Goal: Contribute content

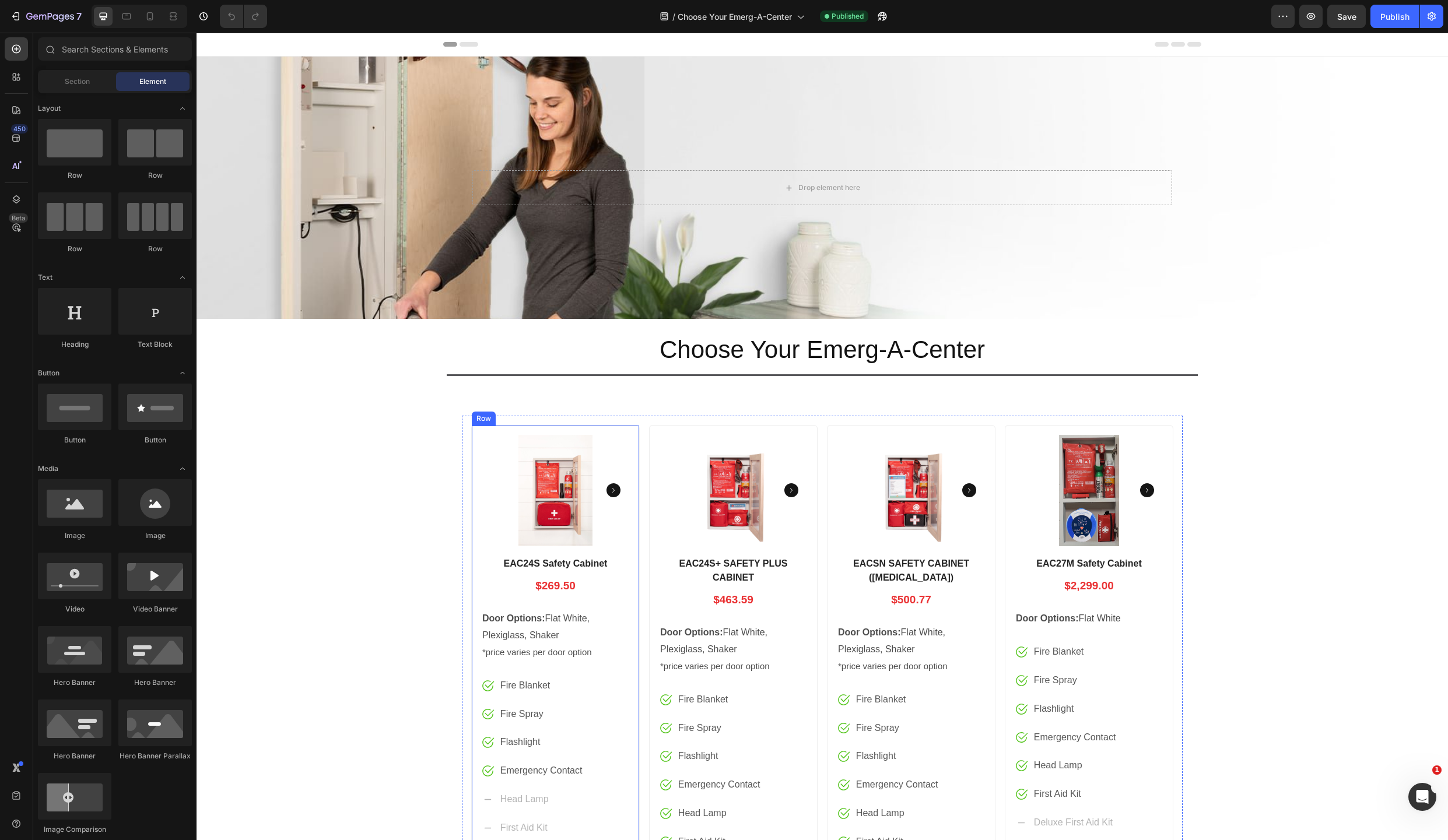
click at [471, 431] on div "Product Images EAC24S Safety Cabinet Product Title $269.50 Price Price Row Door…" at bounding box center [555, 846] width 168 height 843
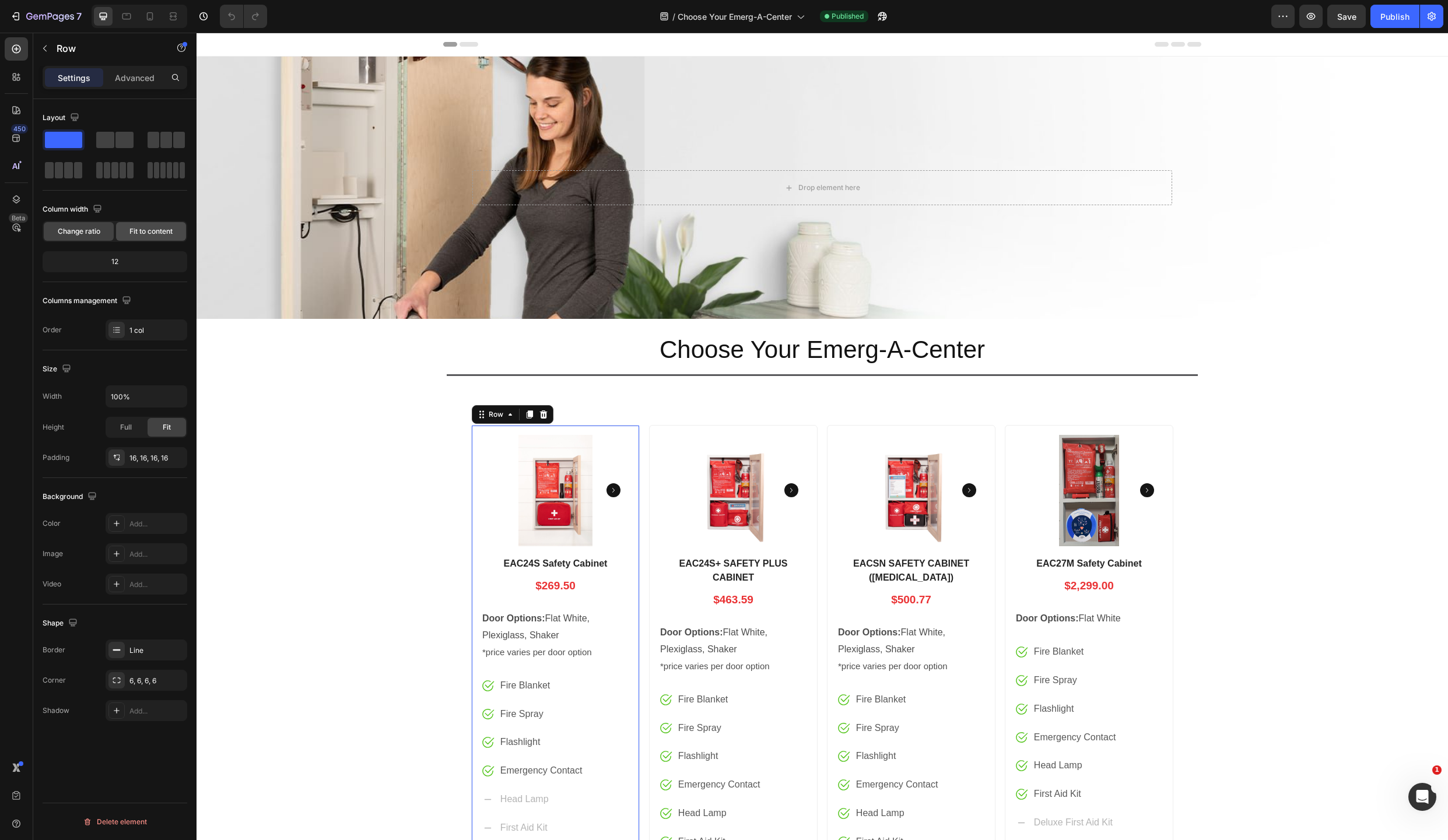
click at [151, 230] on span "Fit to content" at bounding box center [151, 231] width 43 height 10
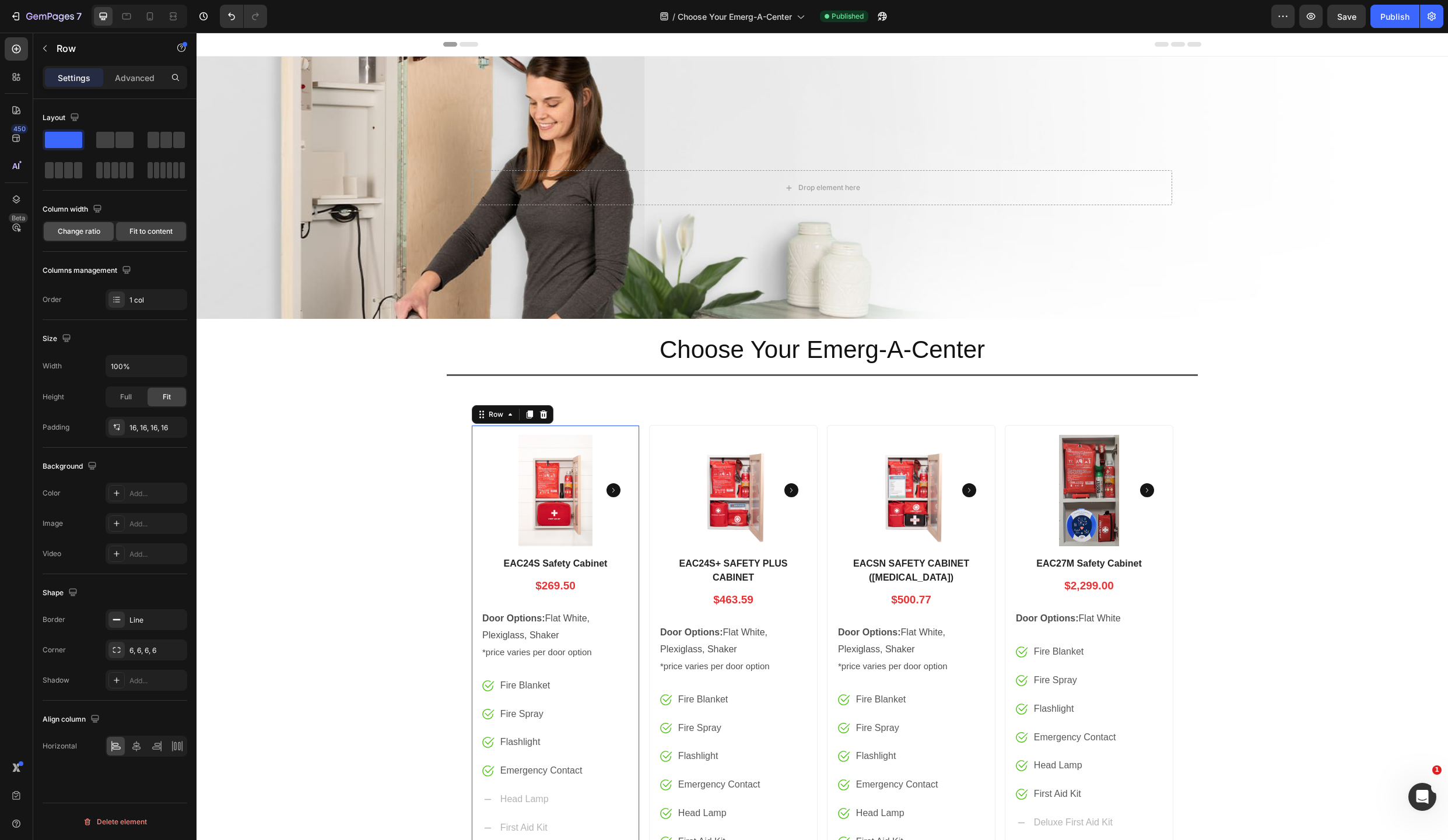
click at [89, 230] on span "Change ratio" at bounding box center [78, 231] width 42 height 10
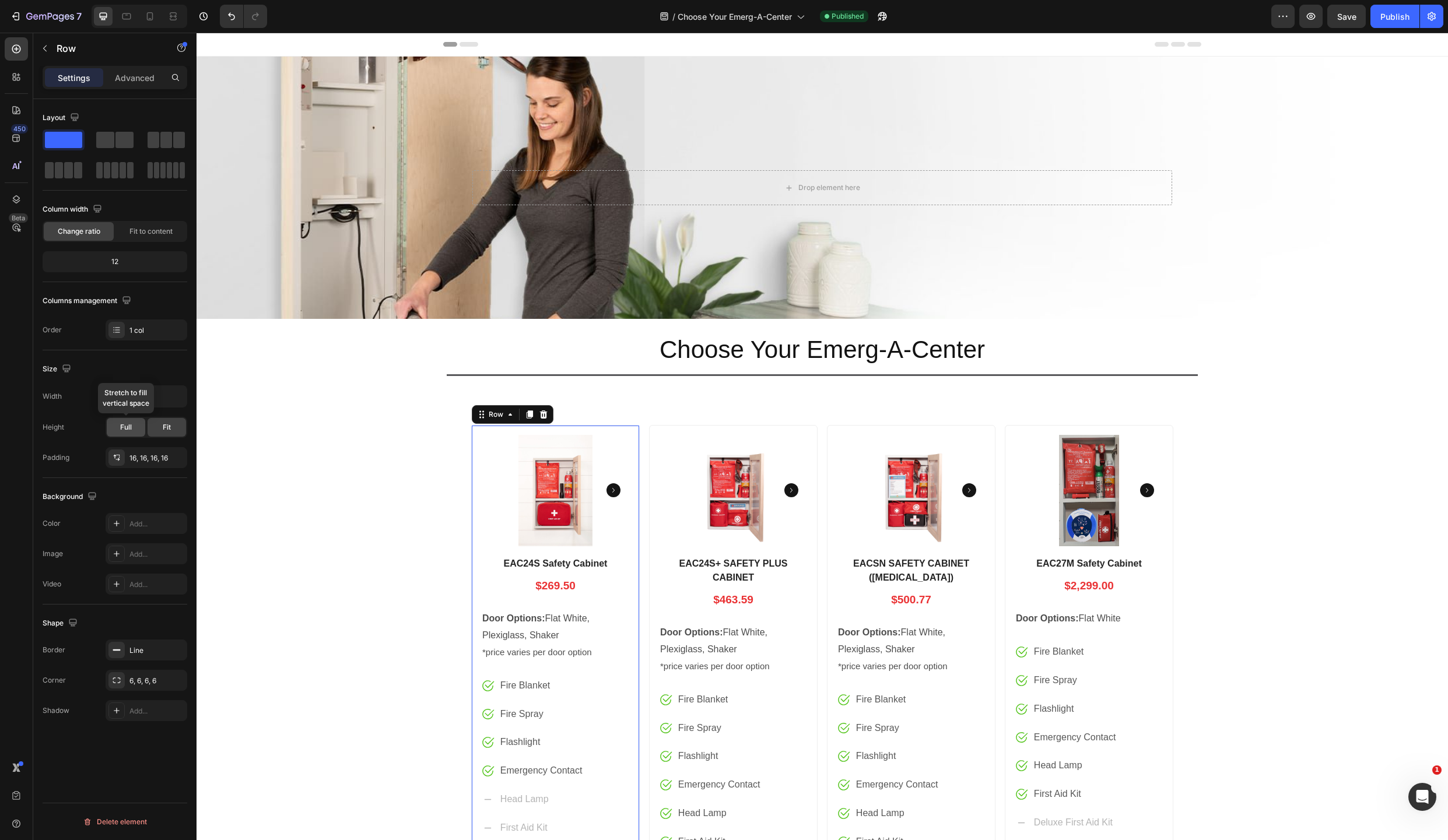
click at [128, 428] on span "Full" at bounding box center [125, 427] width 12 height 10
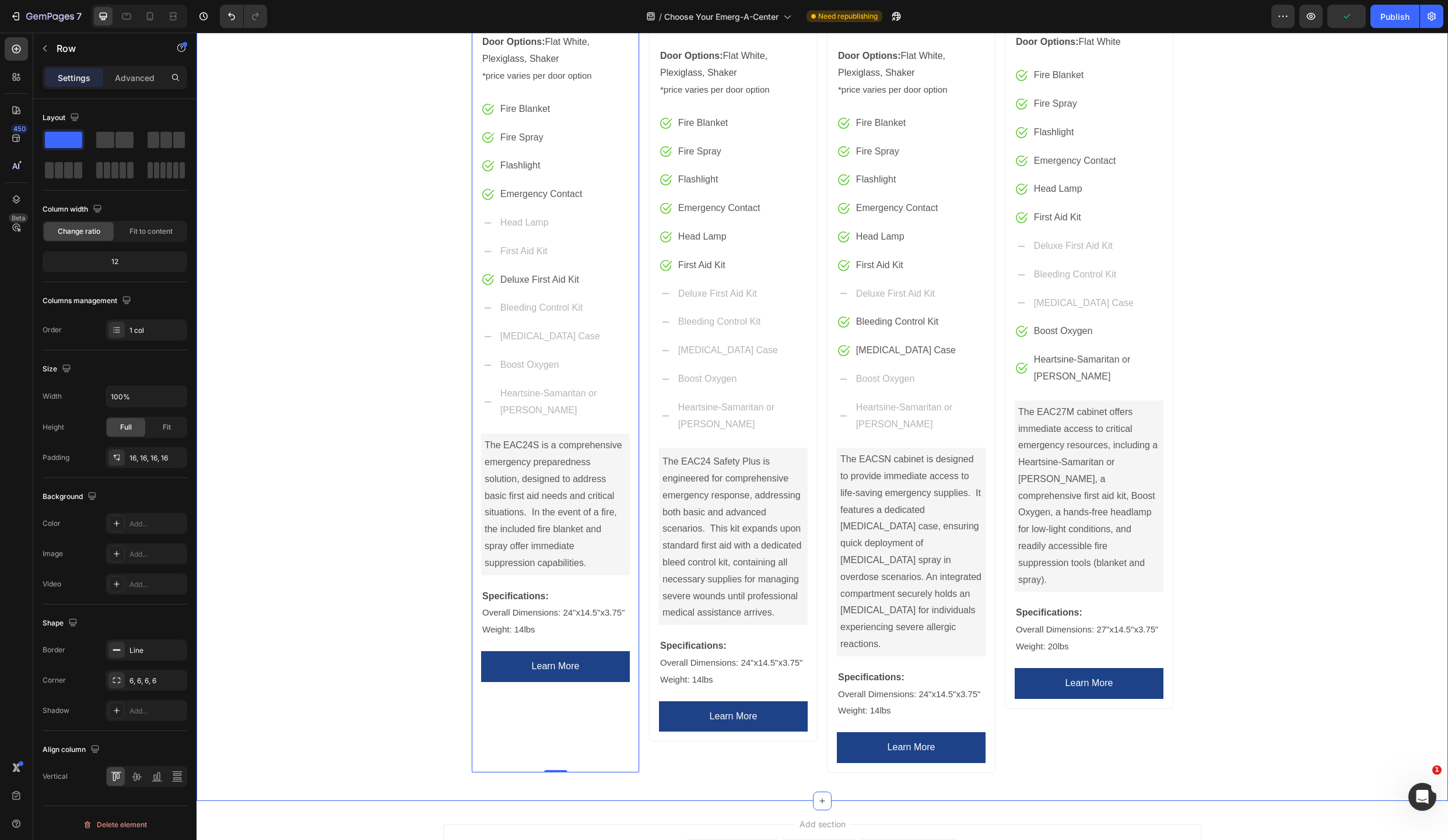
scroll to position [457, 0]
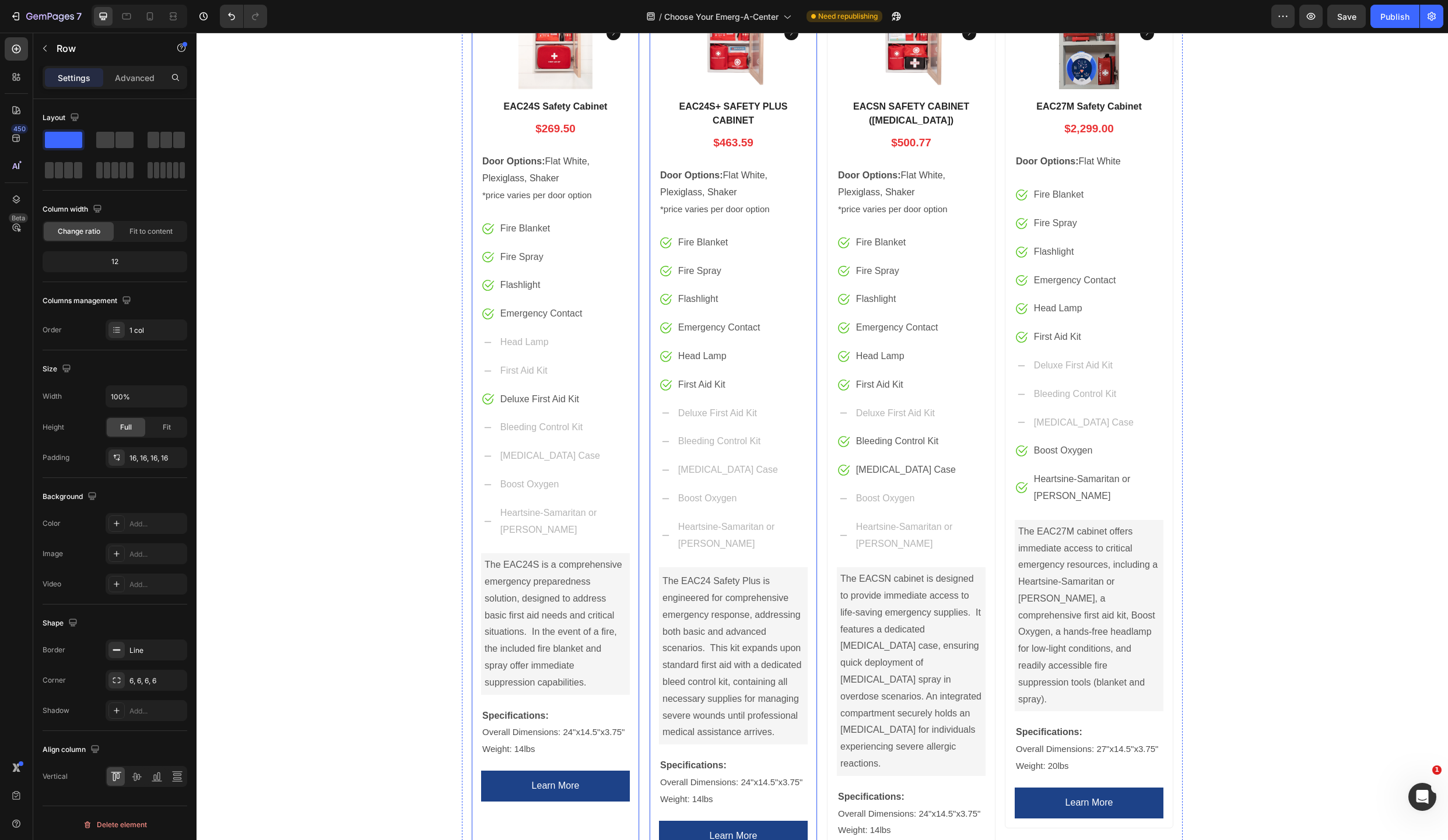
click at [649, 807] on div "Product Images EAC24S+ SAFETY PLUS CABINET Product Title $463.59 Price Price Ro…" at bounding box center [733, 415] width 168 height 894
click at [127, 428] on span "Full" at bounding box center [125, 427] width 12 height 10
click at [171, 428] on div "Fit" at bounding box center [167, 427] width 39 height 19
click at [471, 516] on div "Product Images EAC24S Safety Cabinet Product Title $269.50 Price Price Row Door…" at bounding box center [555, 430] width 168 height 925
click at [166, 429] on span "Fit" at bounding box center [167, 427] width 8 height 10
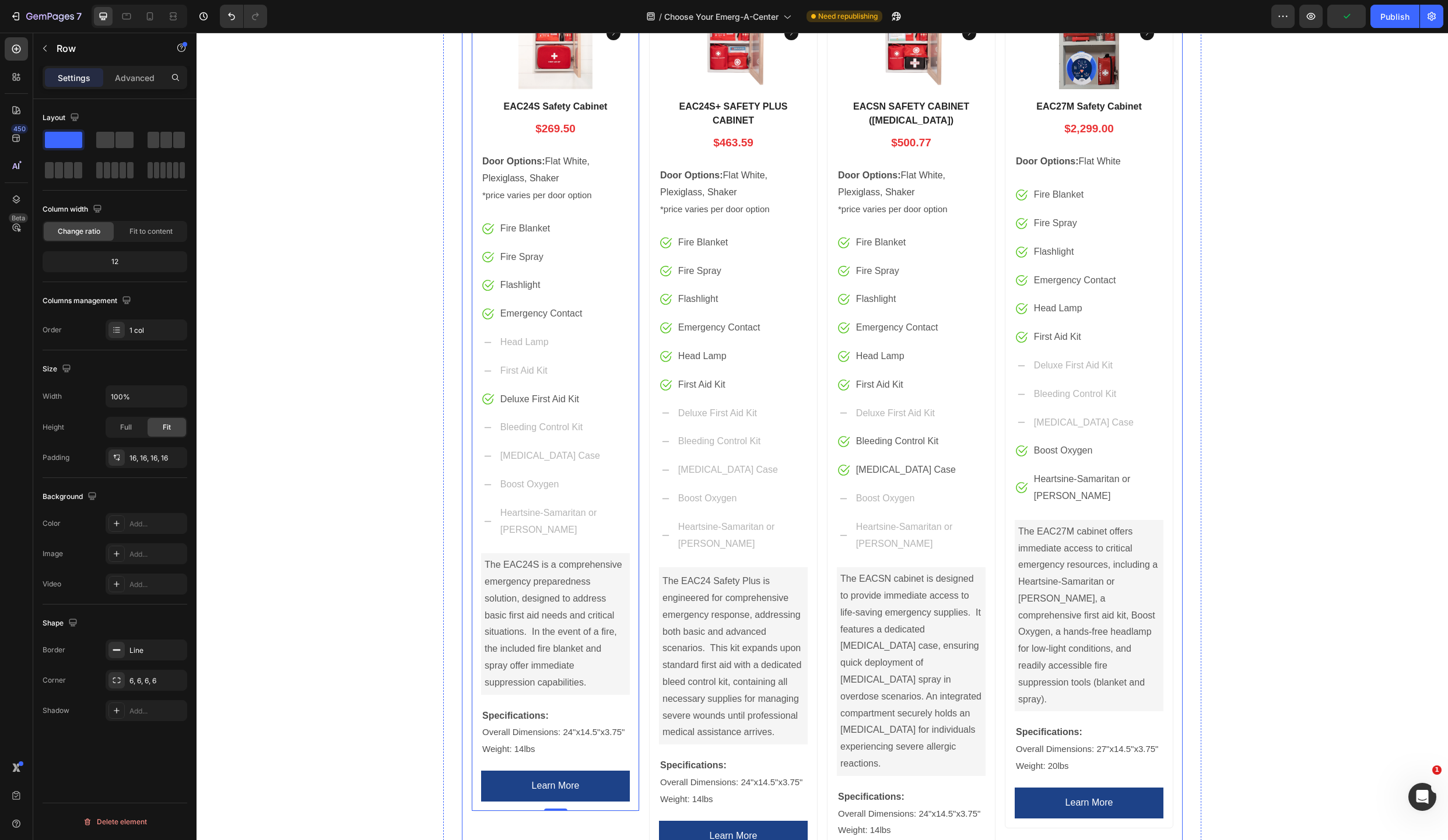
click at [462, 498] on div "Product Images EAC24S Safety Cabinet Product Title $269.50 Price Price Row Door…" at bounding box center [822, 430] width 721 height 943
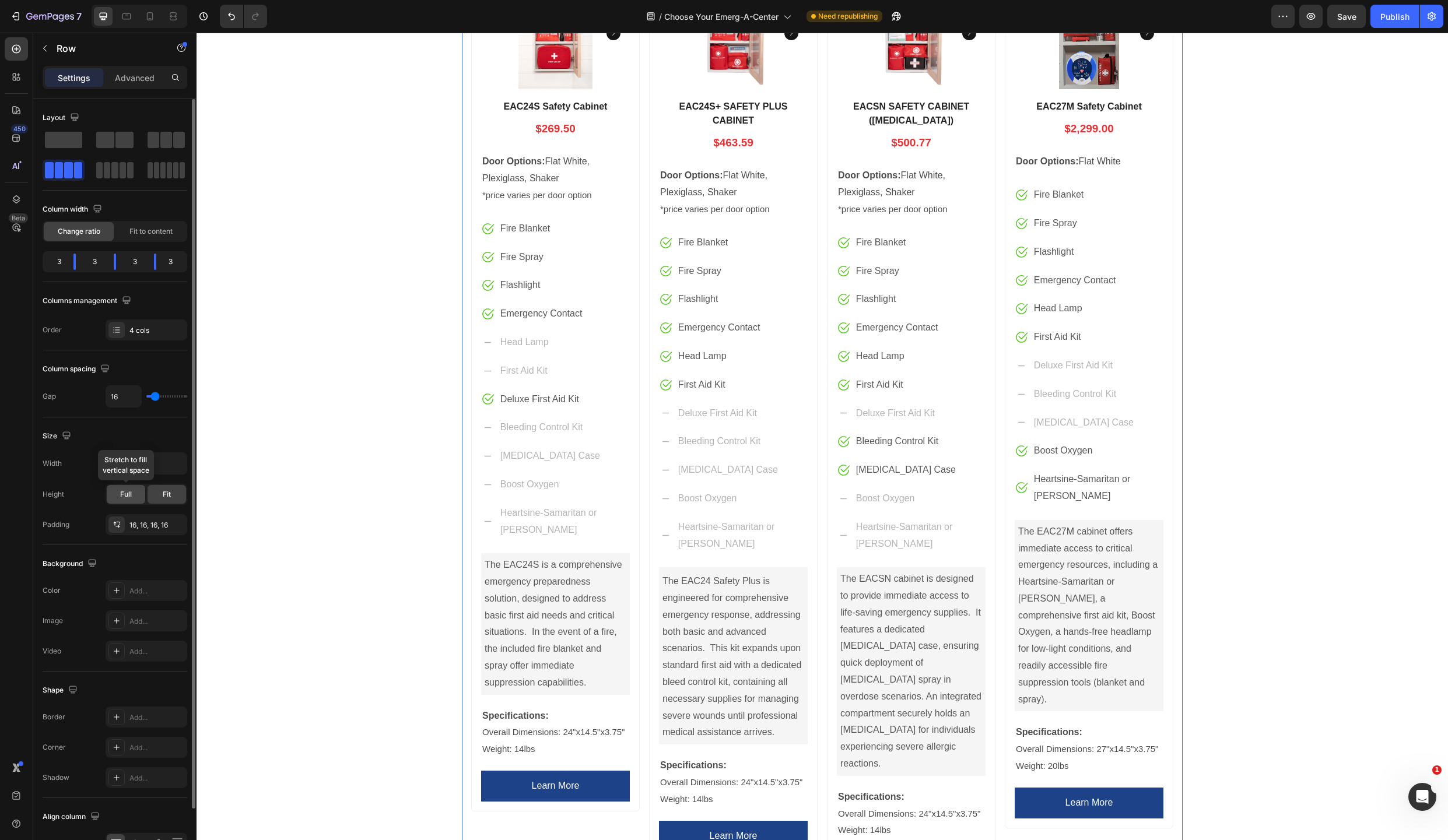
click at [130, 493] on span "Full" at bounding box center [125, 494] width 12 height 10
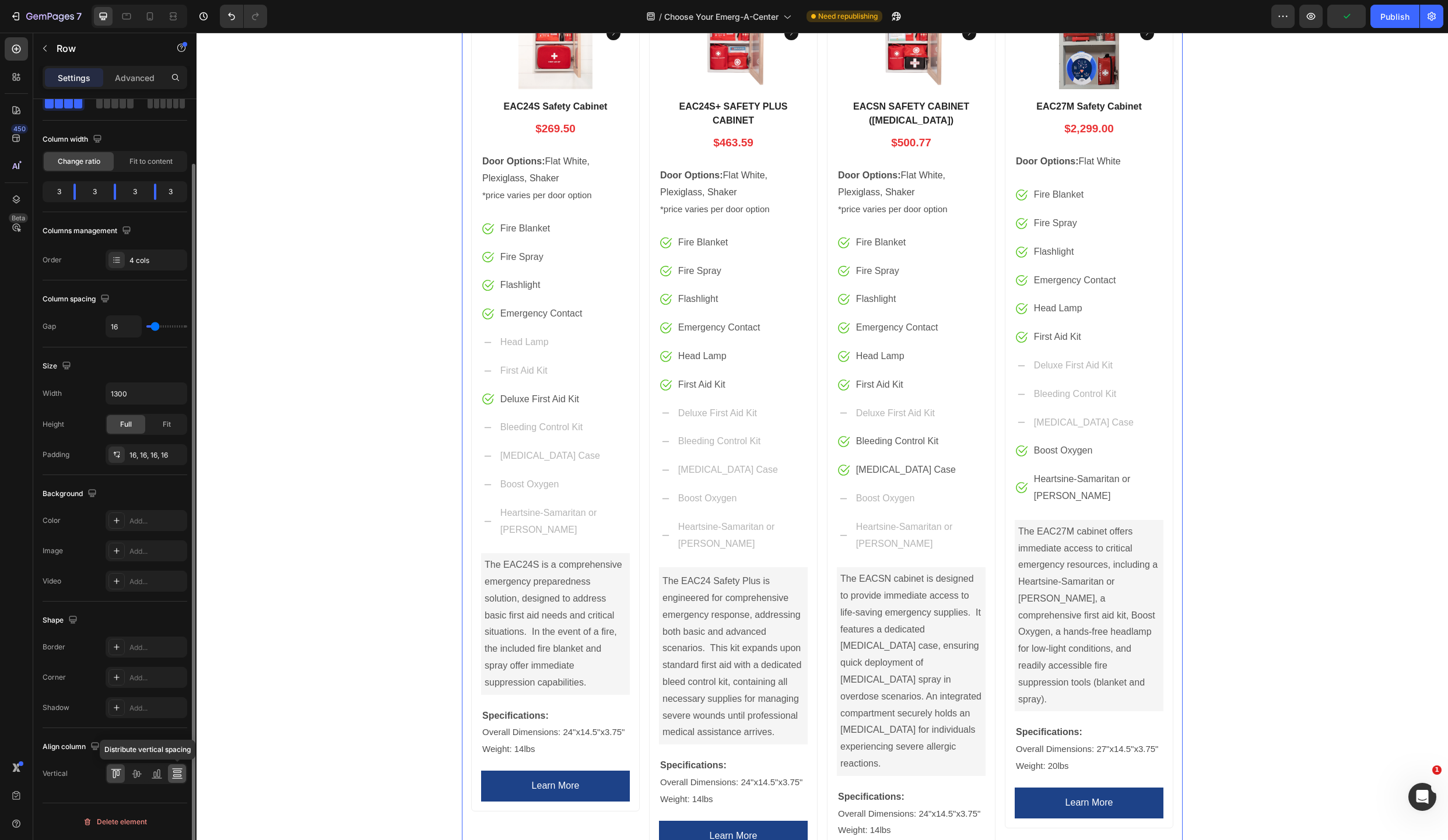
click at [175, 771] on icon at bounding box center [177, 773] width 12 height 12
click at [164, 428] on span "Fit" at bounding box center [167, 424] width 8 height 10
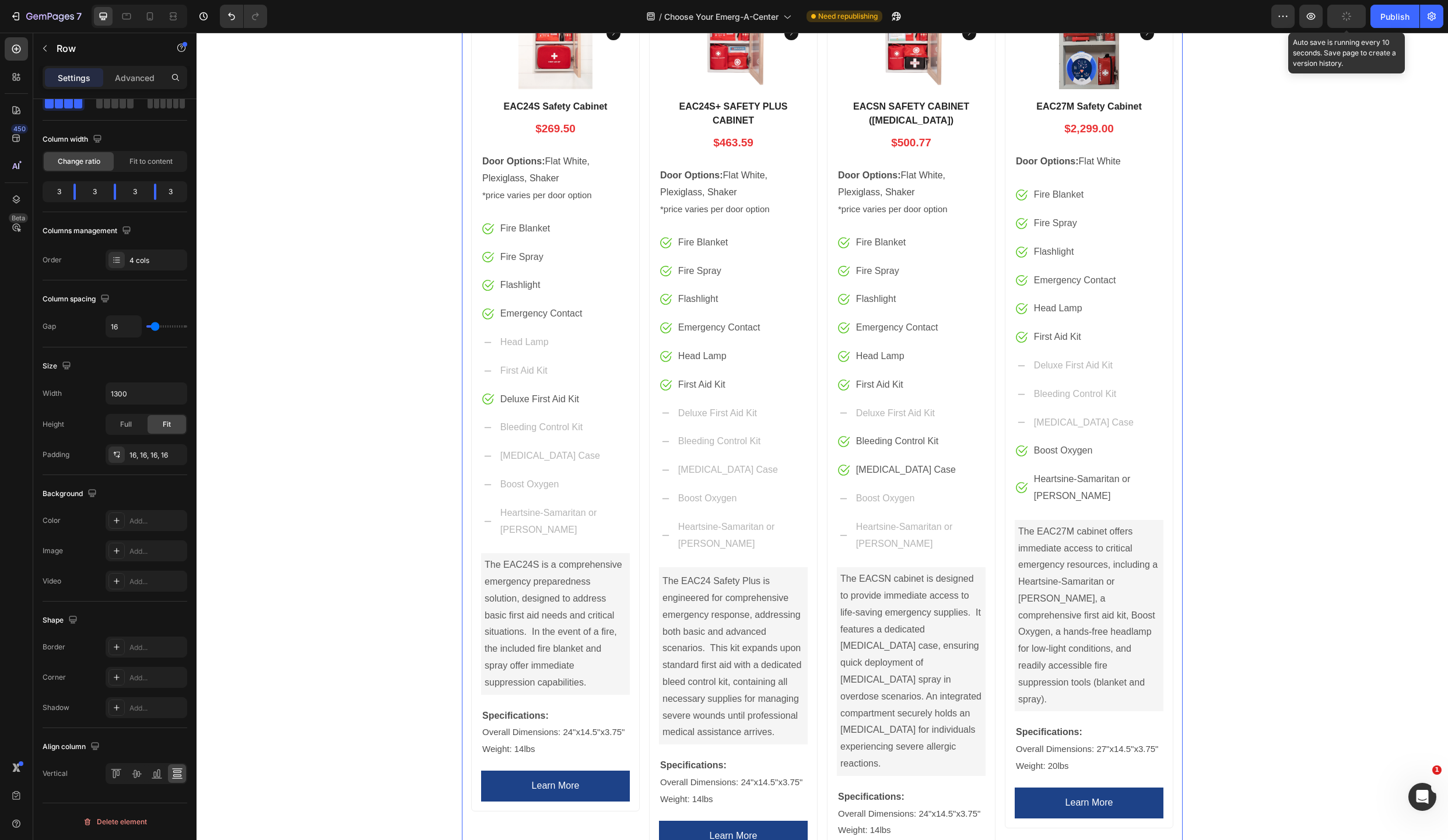
click at [1343, 21] on div "button" at bounding box center [1346, 16] width 9 height 9
click at [1397, 18] on div "Publish" at bounding box center [1395, 17] width 29 height 12
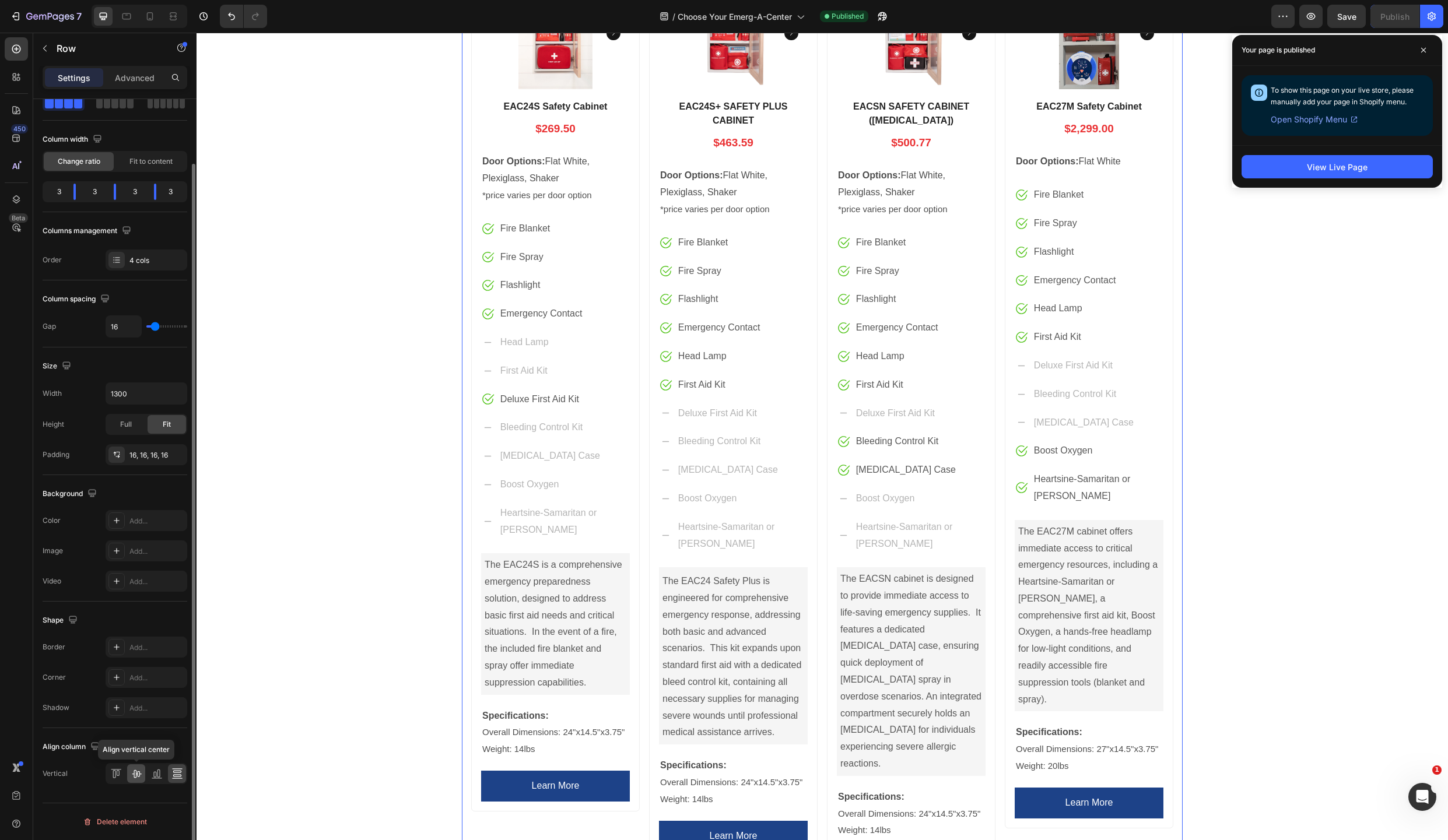
click at [134, 773] on icon at bounding box center [136, 774] width 9 height 8
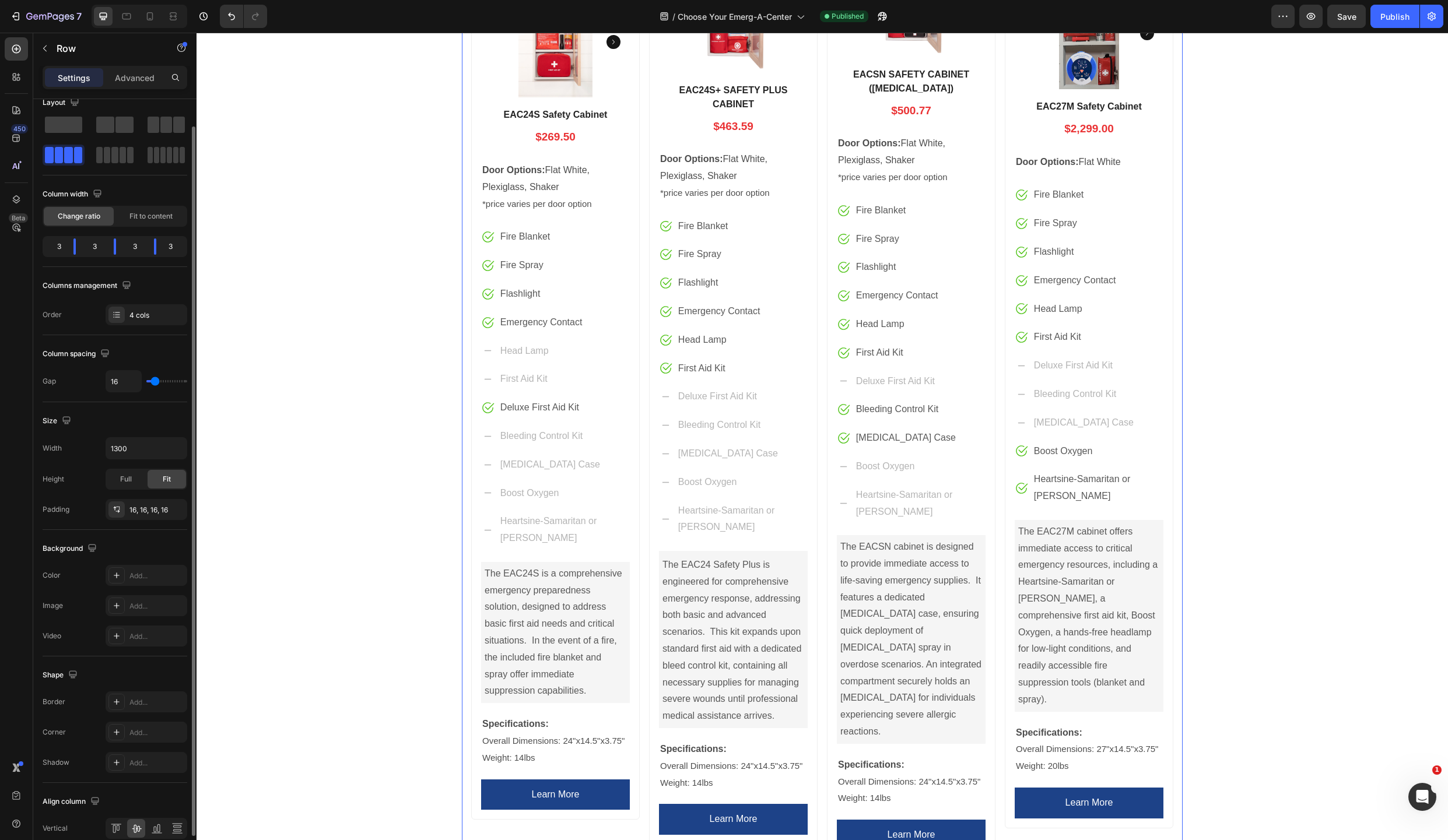
scroll to position [44, 0]
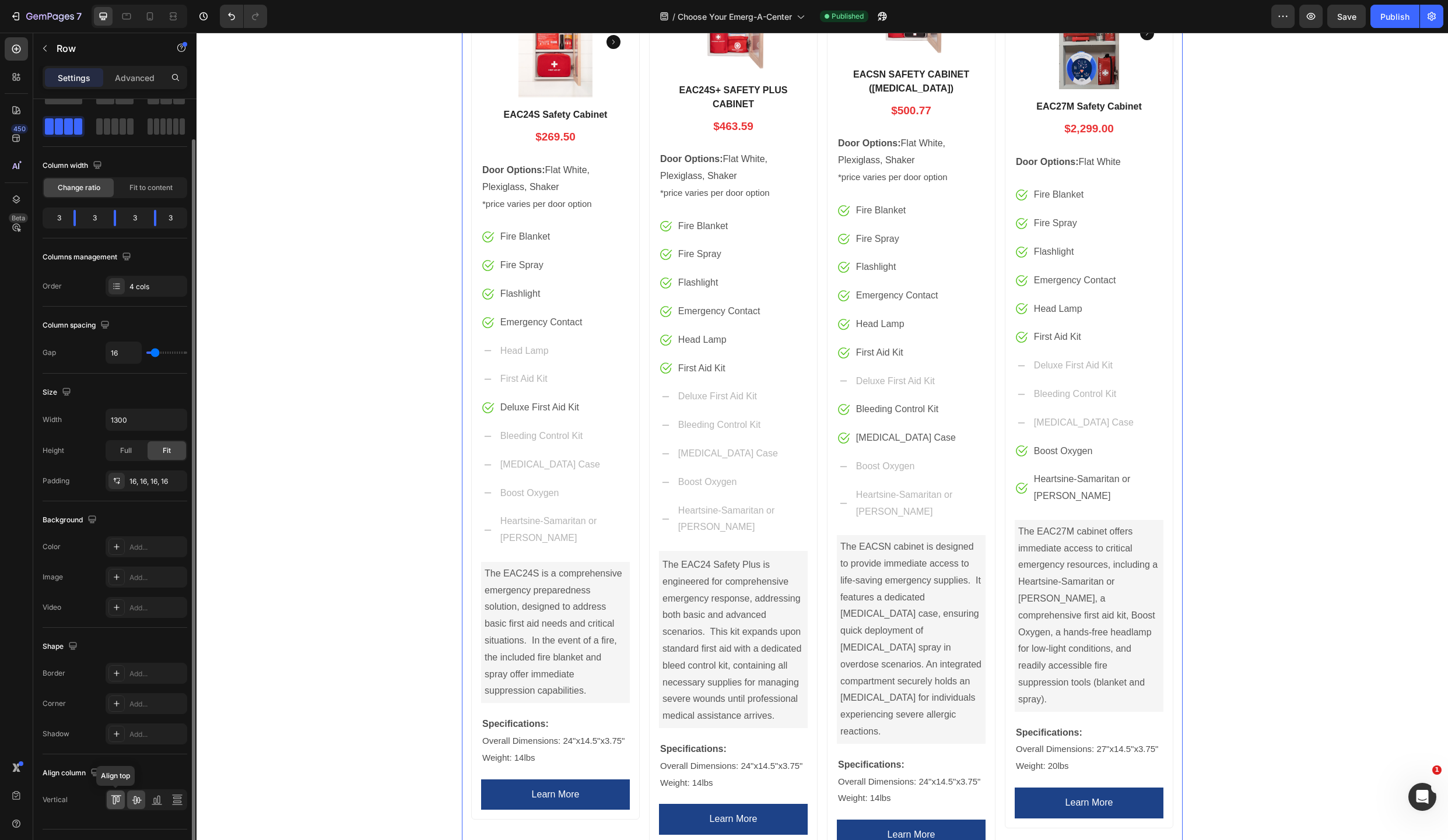
click at [118, 796] on icon at bounding box center [116, 800] width 12 height 12
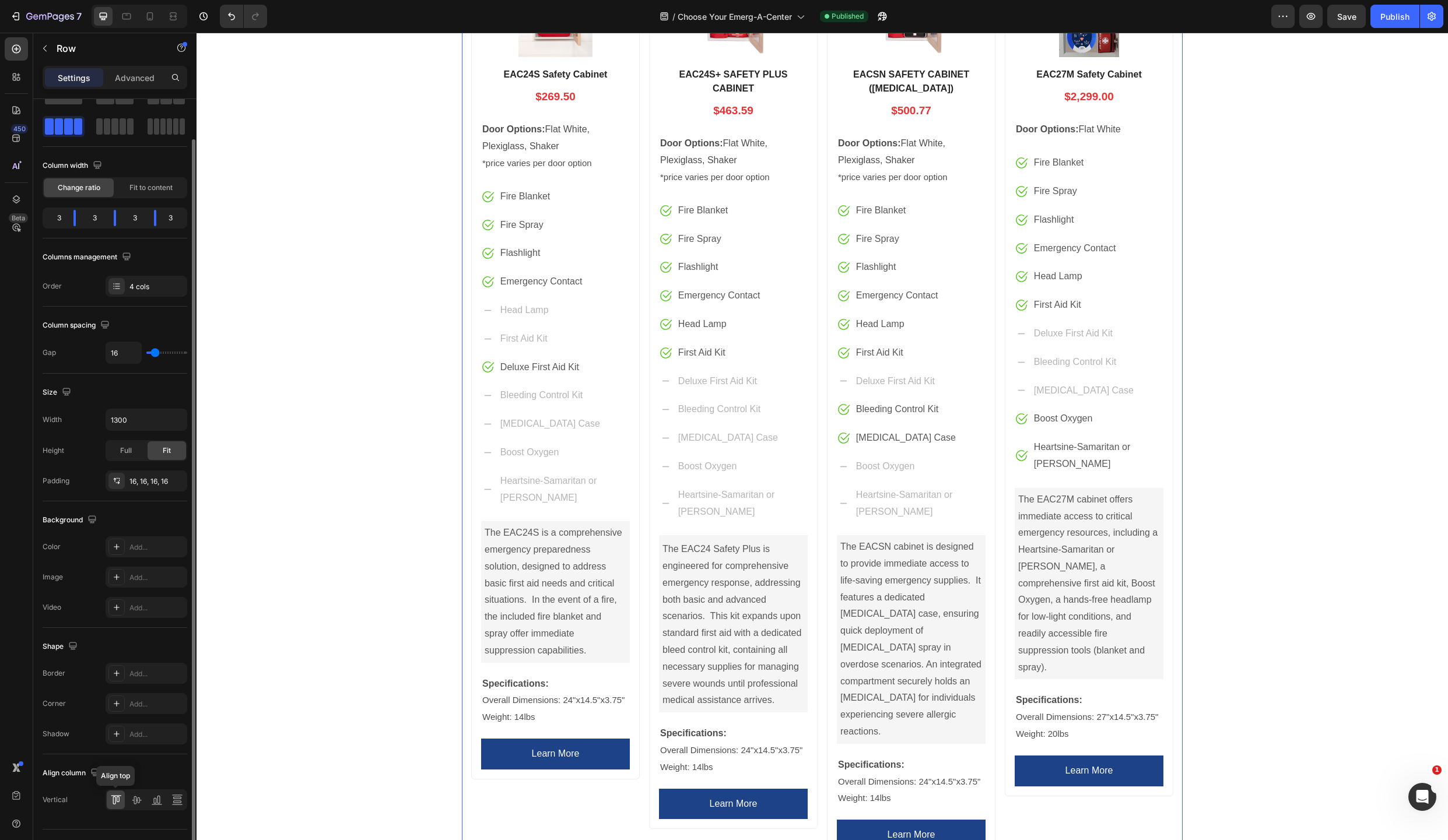
scroll to position [457, 0]
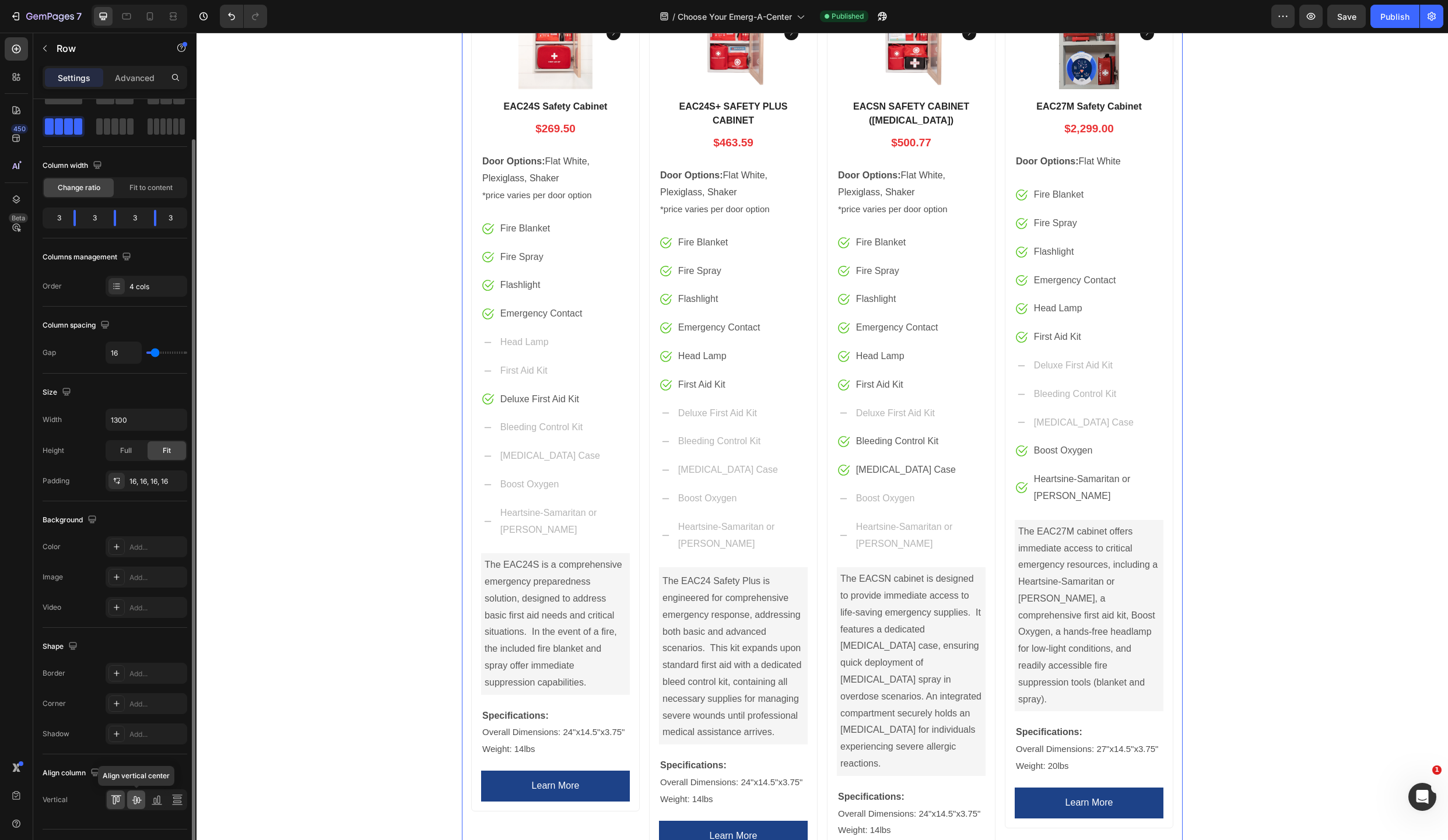
click at [138, 798] on icon at bounding box center [136, 800] width 12 height 12
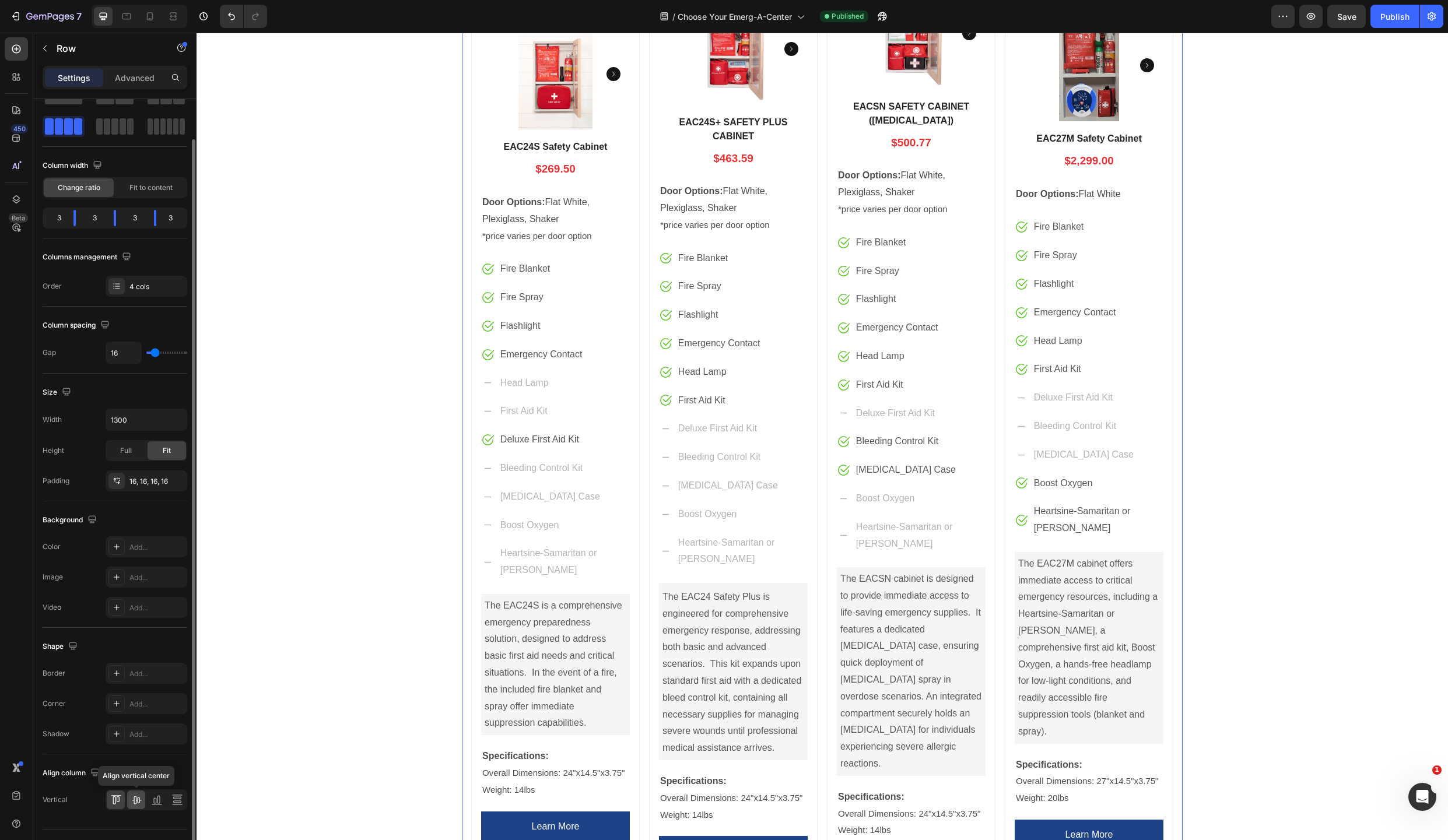
scroll to position [489, 0]
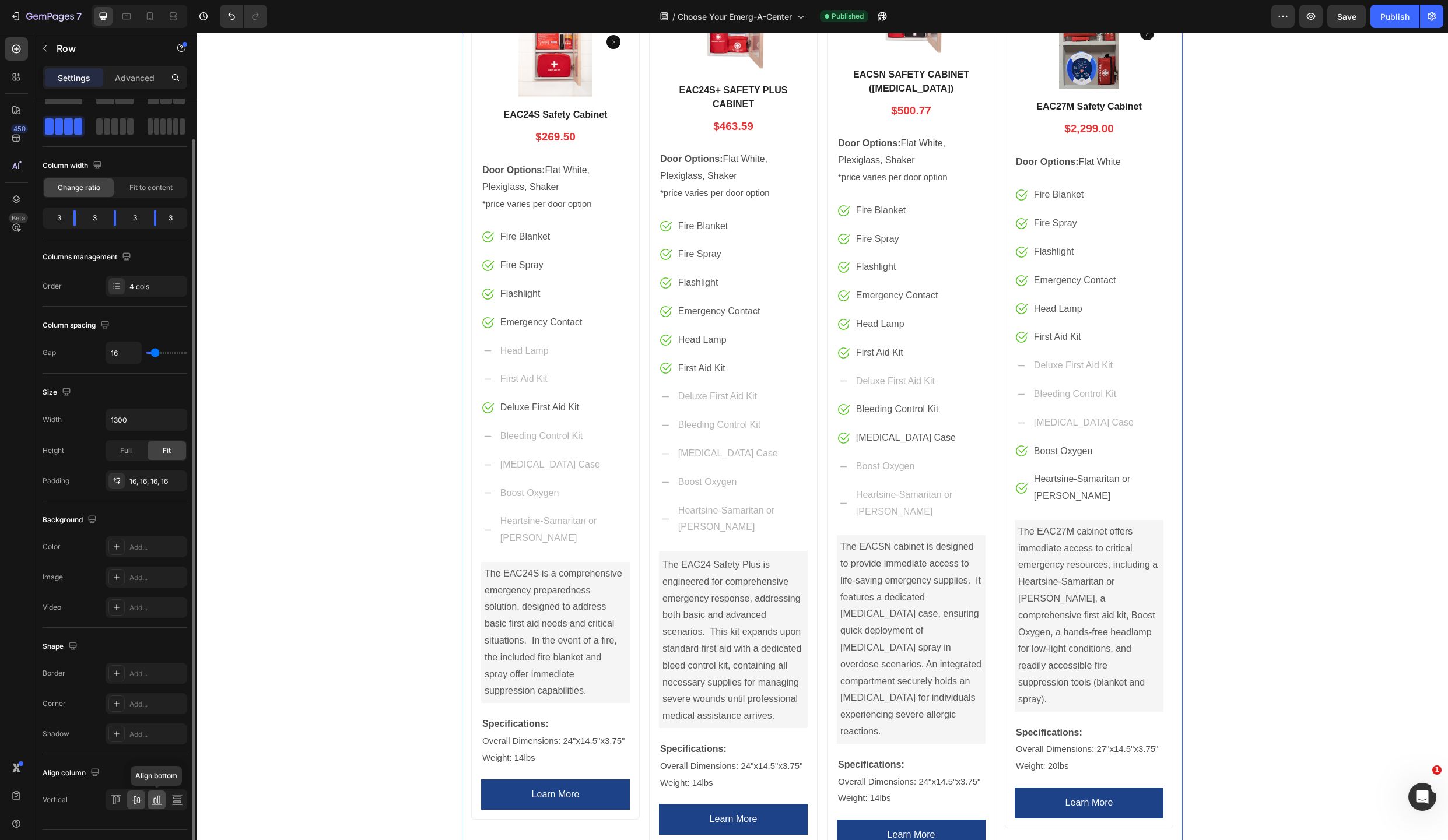
click at [155, 798] on icon at bounding box center [155, 801] width 3 height 6
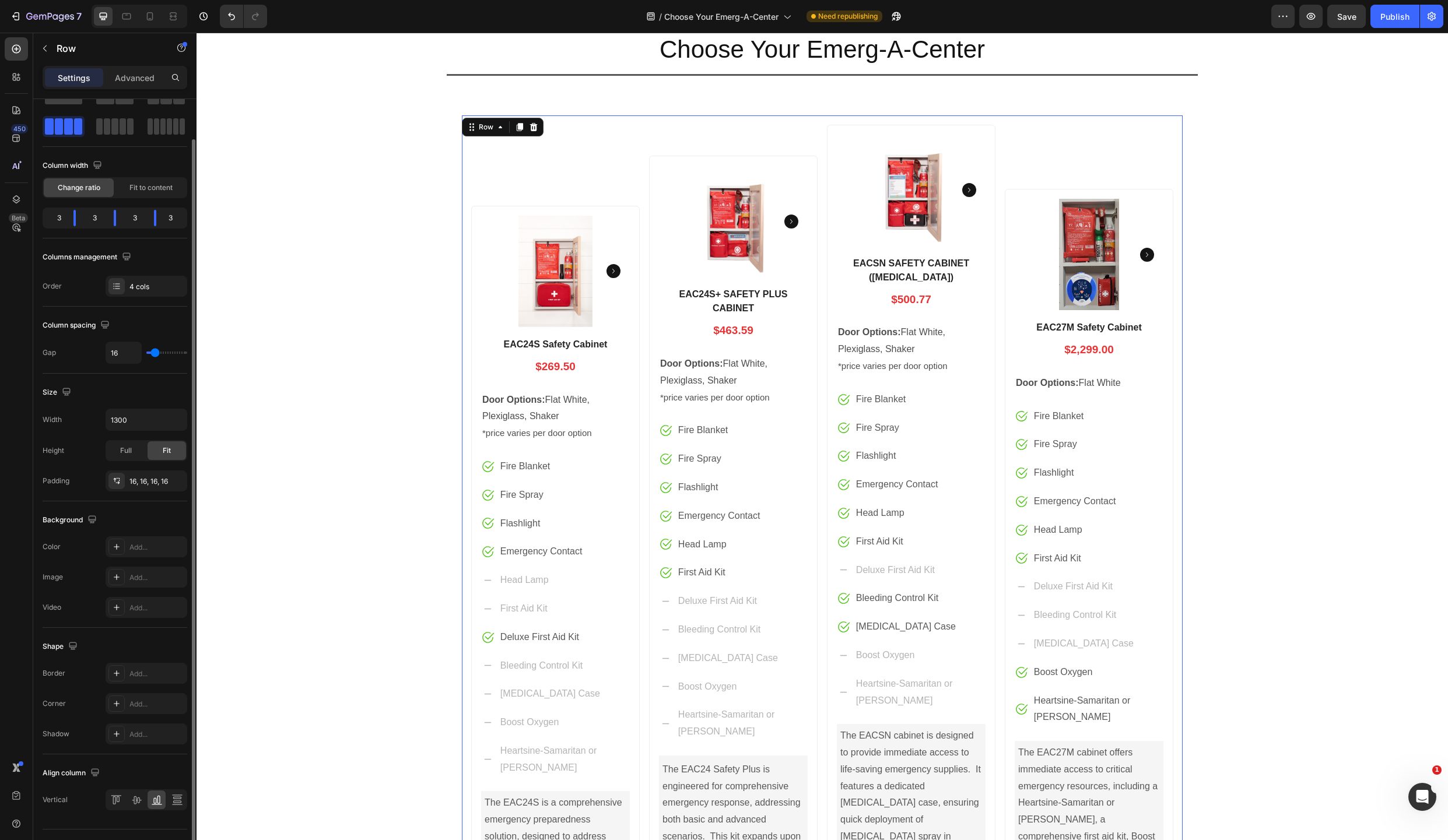
scroll to position [315, 0]
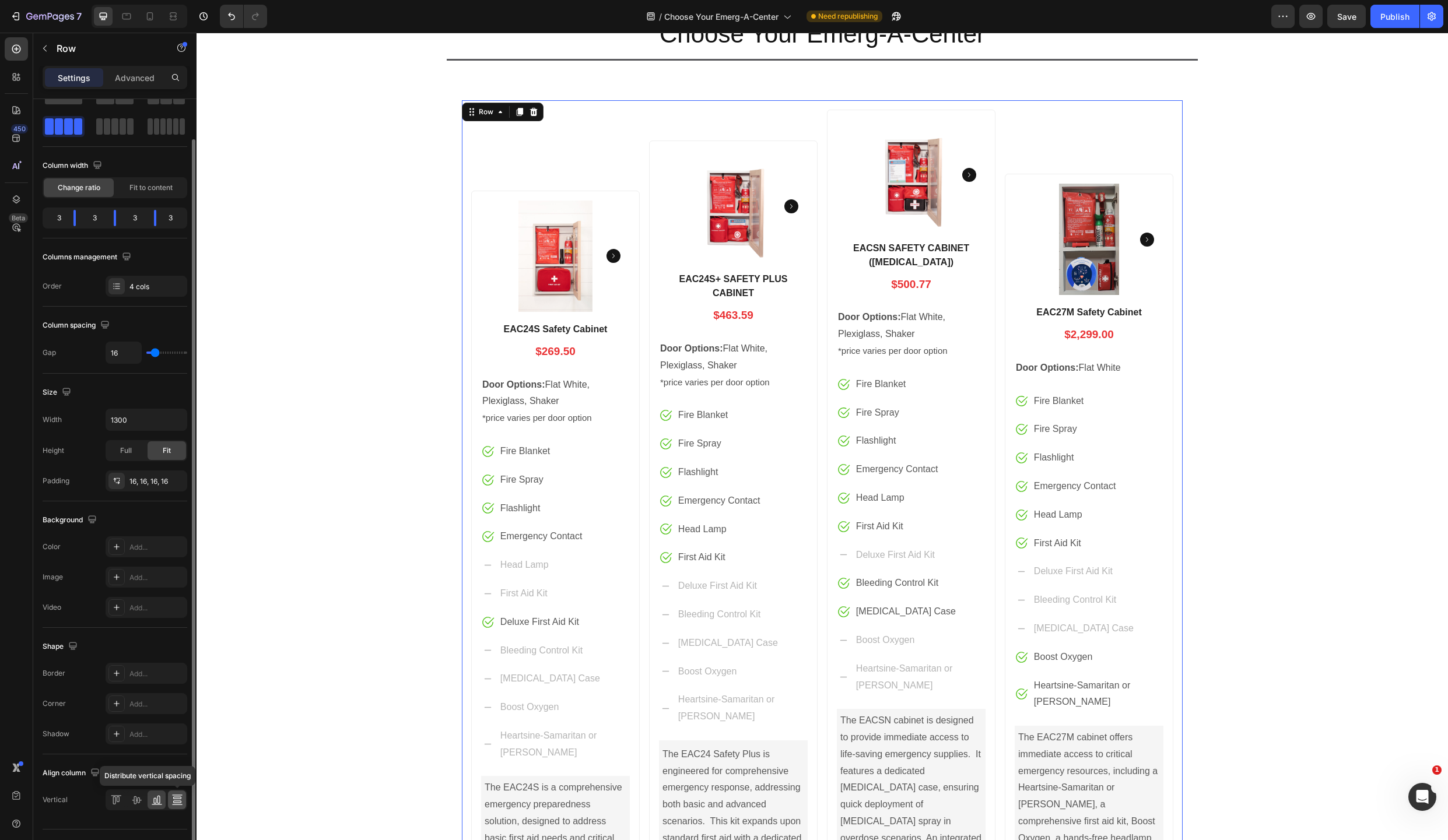
click at [177, 799] on icon at bounding box center [177, 800] width 12 height 12
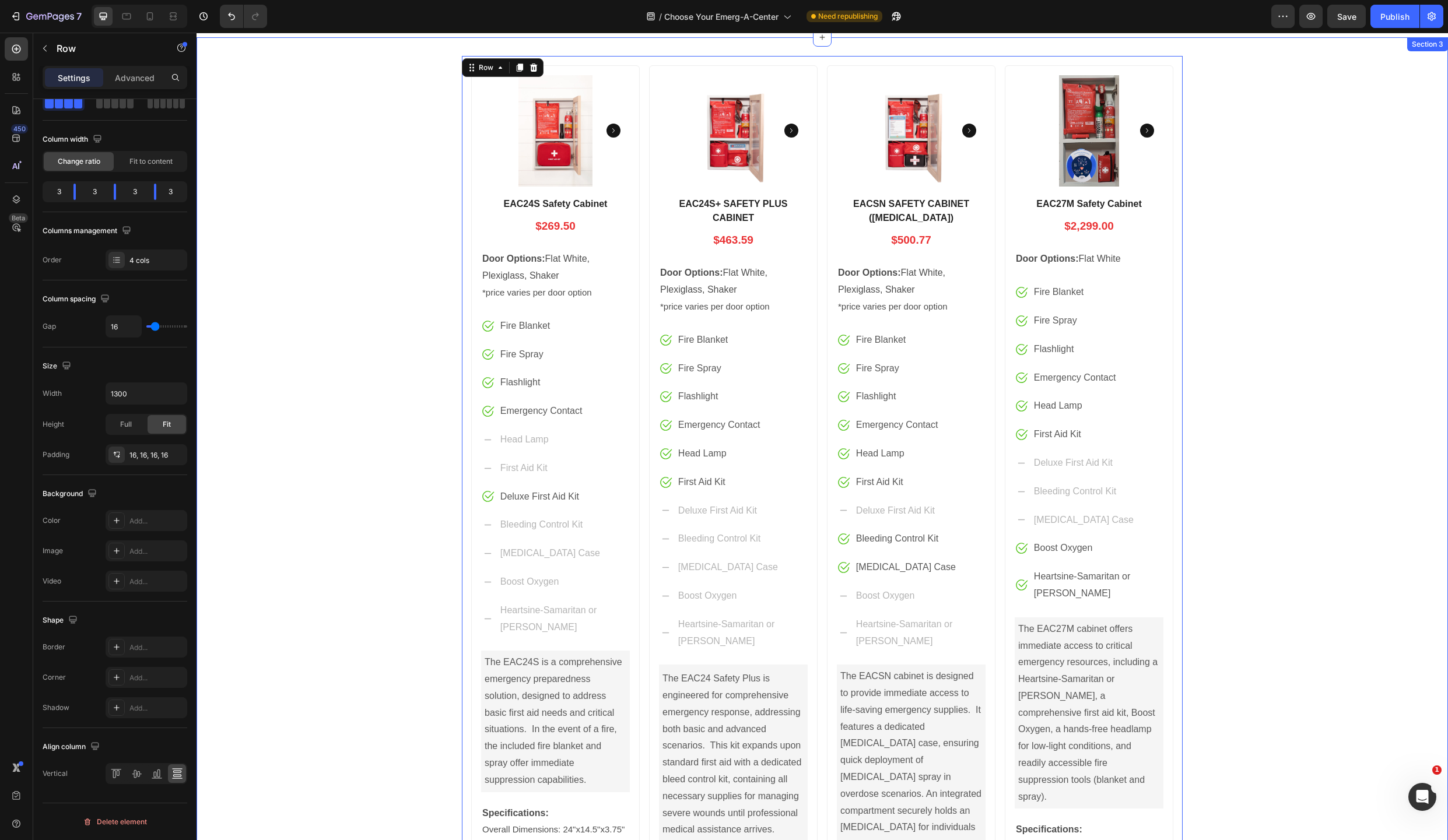
scroll to position [295, 0]
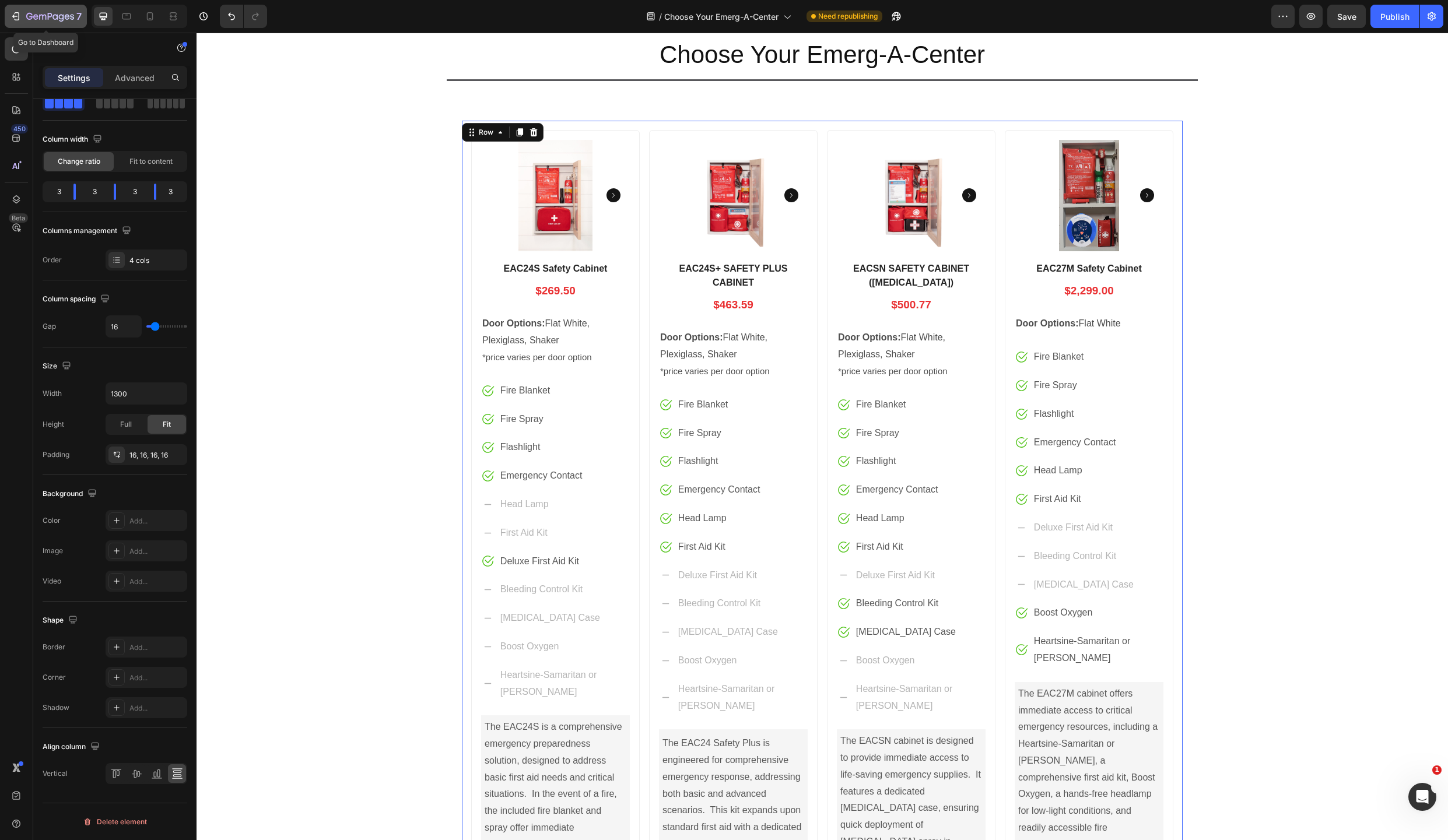
click at [39, 17] on icon "button" at bounding box center [42, 17] width 7 height 6
